Goal: Information Seeking & Learning: Understand process/instructions

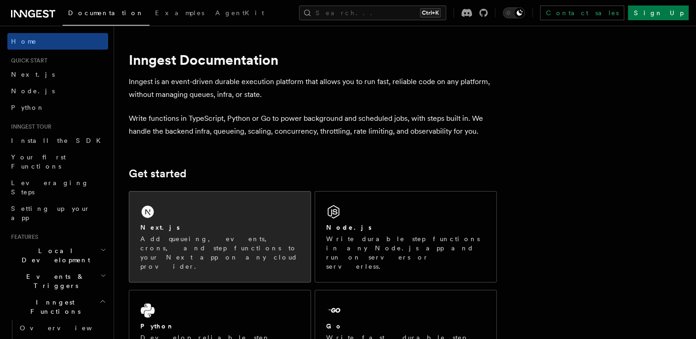
click at [194, 213] on div "Next.js Add queueing, events, crons, and step functions to your Next app on any…" at bounding box center [219, 237] width 181 height 91
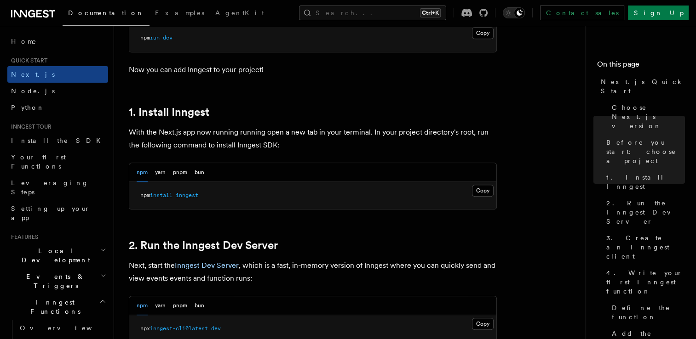
scroll to position [443, 0]
click at [480, 193] on button "Copy Copied" at bounding box center [483, 191] width 22 height 12
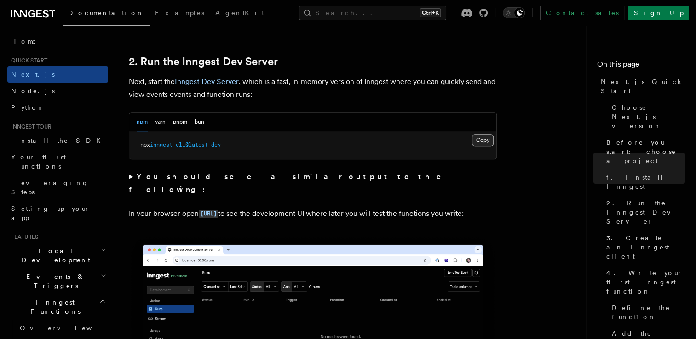
scroll to position [627, 0]
click at [482, 142] on button "Copy Copied" at bounding box center [483, 140] width 22 height 12
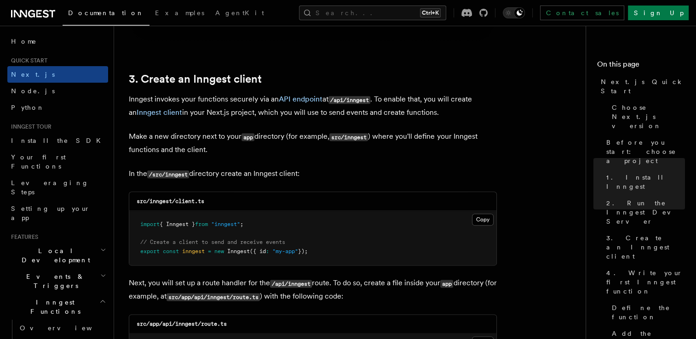
scroll to position [1052, 0]
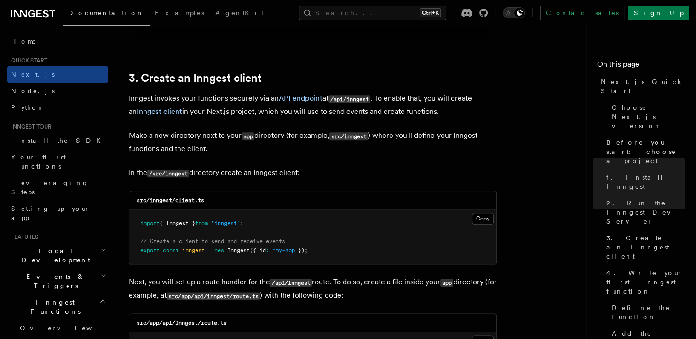
click at [184, 175] on code "/src/inngest" at bounding box center [168, 174] width 42 height 8
copy code "inngest"
click at [487, 220] on button "Copy Copied" at bounding box center [483, 219] width 22 height 12
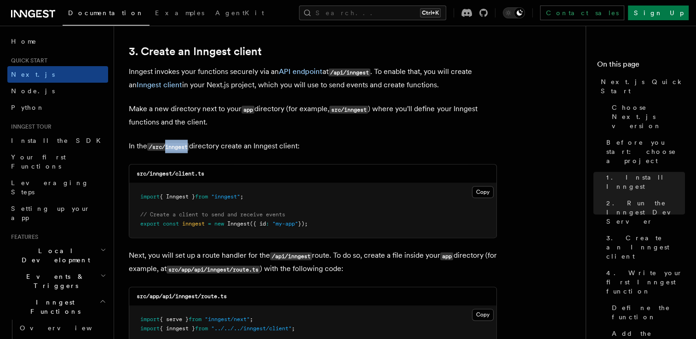
scroll to position [1229, 0]
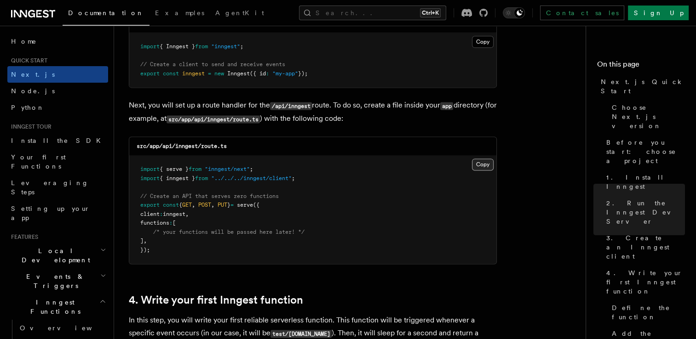
click at [475, 162] on button "Copy Copied" at bounding box center [483, 165] width 22 height 12
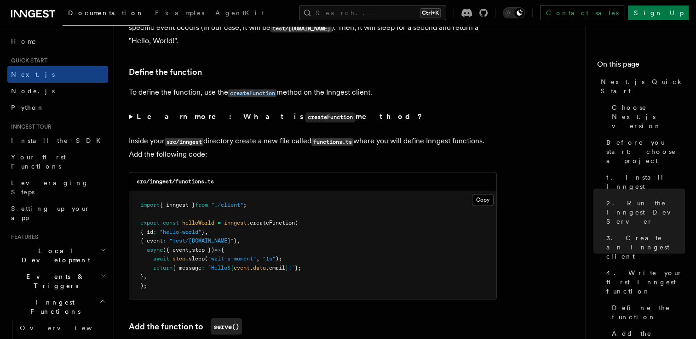
scroll to position [1536, 0]
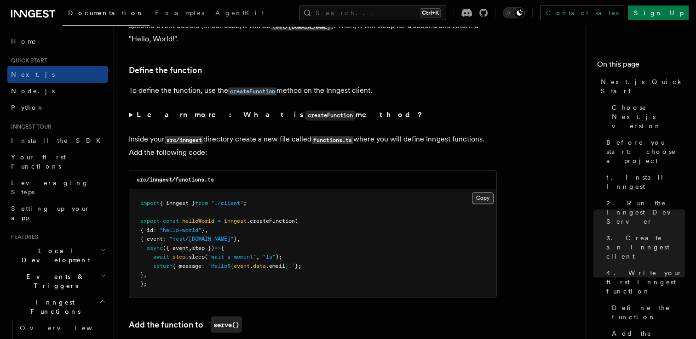
click at [481, 201] on button "Copy Copied" at bounding box center [483, 198] width 22 height 12
